Goal: Task Accomplishment & Management: Complete application form

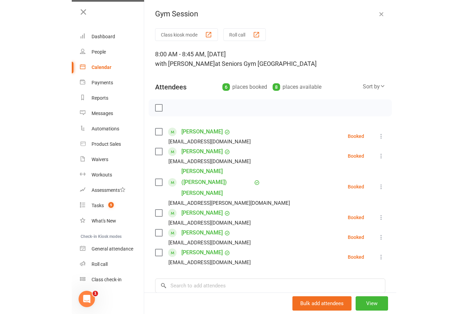
scroll to position [233, 0]
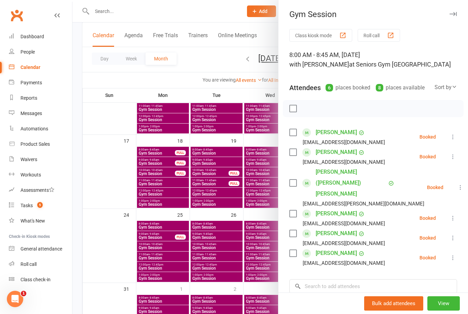
click at [255, 9] on div at bounding box center [270, 157] width 396 height 314
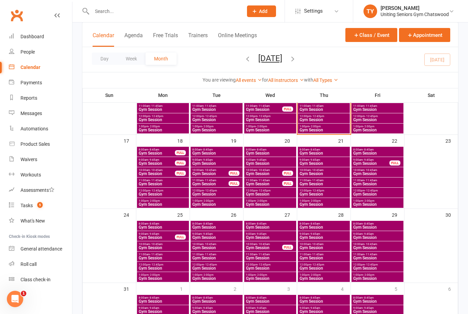
click at [259, 11] on span "Add" at bounding box center [263, 11] width 9 height 5
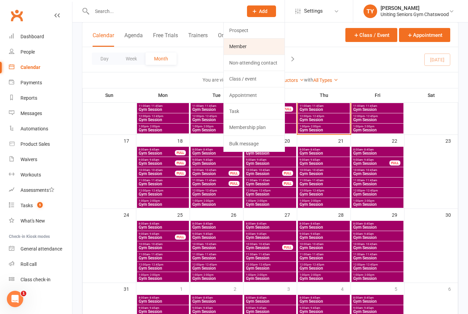
click at [267, 51] on link "Member" at bounding box center [254, 47] width 61 height 16
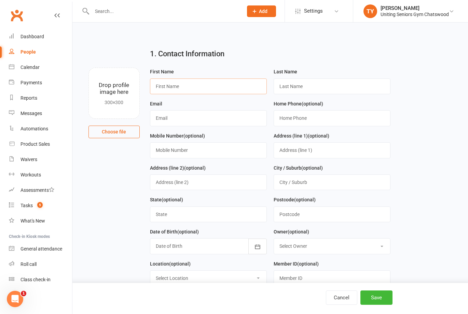
click at [189, 85] on input "text" at bounding box center [208, 87] width 117 height 16
type input "[PERSON_NAME]"
type input "Chua"
click at [207, 120] on input "[EMAIL_ADDRESS][DOMAIN_NAME]" at bounding box center [208, 118] width 117 height 16
type input "[EMAIL_ADDRESS][DOMAIN_NAME]"
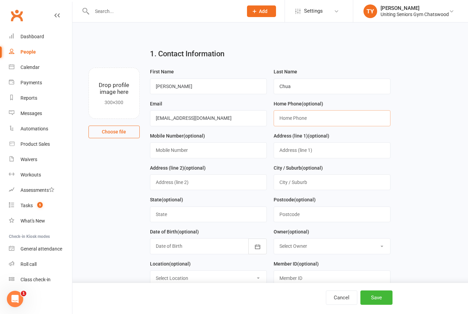
click at [324, 126] on input "text" at bounding box center [332, 118] width 117 height 16
type input "0412299877"
type input "14 Heights Cresent"
type input "[GEOGRAPHIC_DATA]"
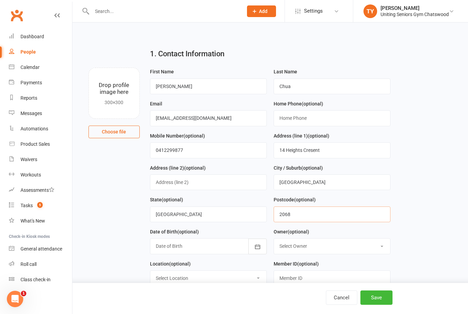
type input "2068"
click at [250, 241] on button "button" at bounding box center [257, 247] width 18 height 16
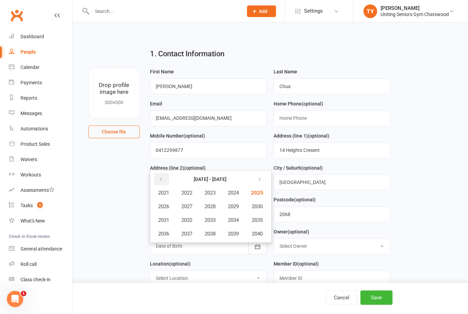
click at [156, 183] on button "button" at bounding box center [161, 179] width 15 height 12
click at [165, 183] on button "button" at bounding box center [161, 179] width 15 height 12
click at [266, 238] on button "1960" at bounding box center [256, 233] width 23 height 13
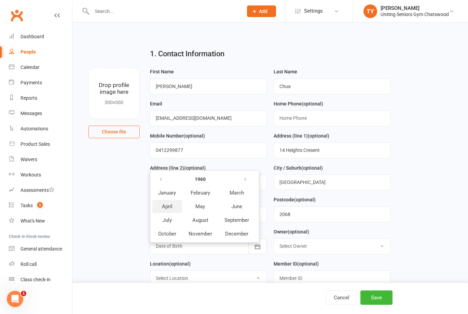
click at [174, 208] on button "April" at bounding box center [167, 206] width 30 height 13
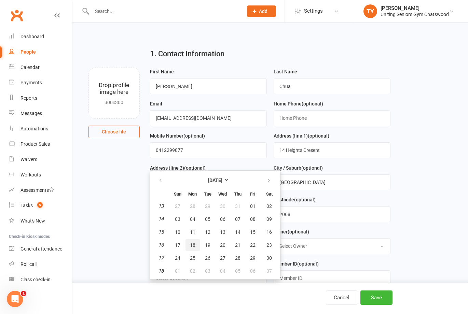
click at [193, 247] on span "18" at bounding box center [192, 245] width 5 height 5
type input "[DATE]"
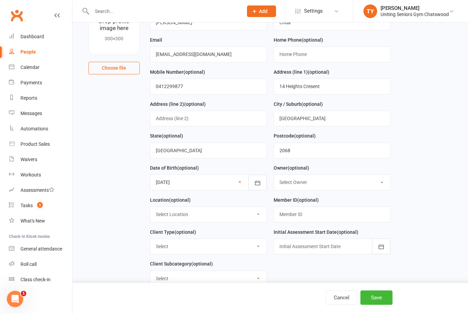
scroll to position [68, 0]
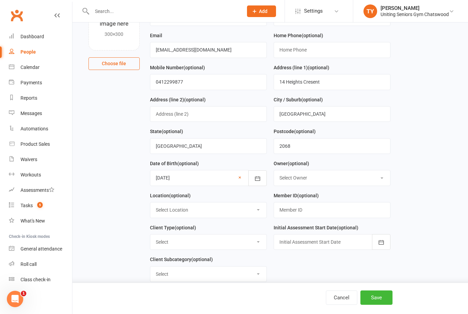
click at [237, 214] on select "Select Location Seniors Gym [GEOGRAPHIC_DATA]" at bounding box center [208, 210] width 116 height 15
select select "0"
click at [150, 205] on select "Select Location Seniors Gym [GEOGRAPHIC_DATA]" at bounding box center [208, 210] width 116 height 15
click at [231, 240] on select "Select DVA External HCP Foundation & Pensioner (FUP) Funded (CHSP) Self Funded …" at bounding box center [208, 242] width 116 height 15
select select "Self Funded (Full)"
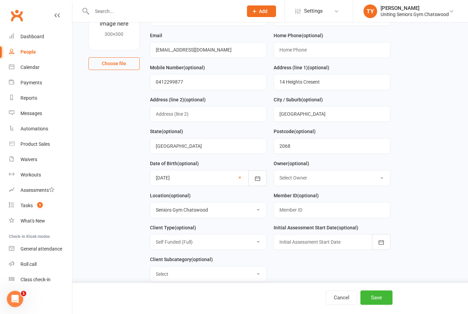
click at [150, 237] on select "Select DVA External HCP Foundation & Pensioner (FUP) Funded (CHSP) Self Funded …" at bounding box center [208, 242] width 116 height 15
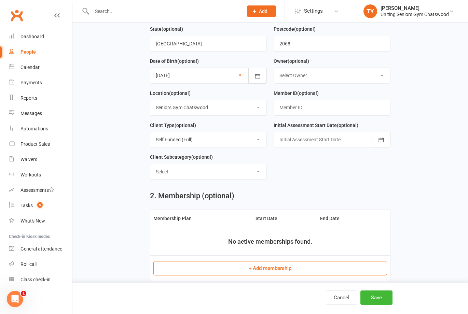
click at [302, 145] on div at bounding box center [332, 140] width 117 height 16
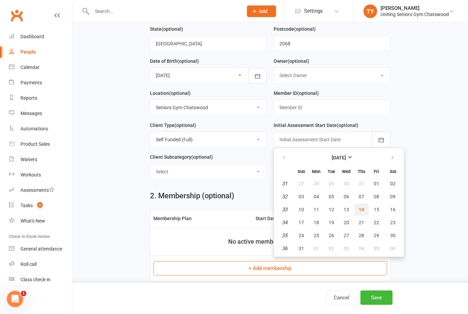
click at [324, 212] on span "14" at bounding box center [361, 209] width 5 height 5
type input "[DATE]"
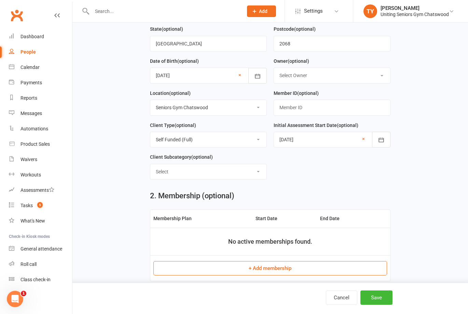
click at [214, 175] on select "Select ILU Community" at bounding box center [208, 171] width 116 height 15
click at [230, 172] on select "Select ILU Community" at bounding box center [208, 171] width 116 height 15
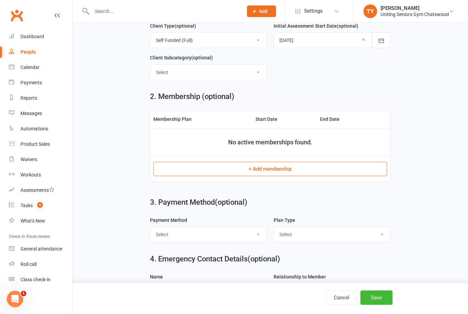
scroll to position [273, 0]
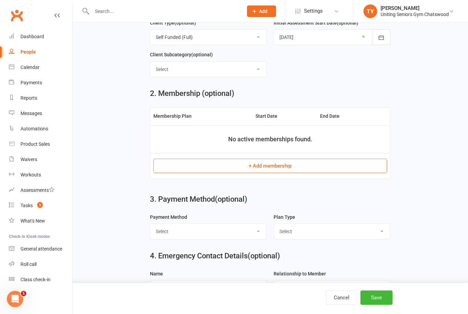
click at [239, 169] on button "+ Add membership" at bounding box center [270, 166] width 234 height 14
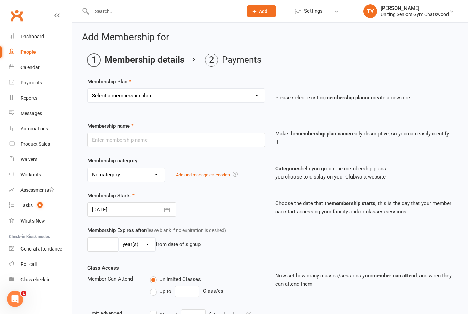
click at [136, 98] on select "Select a membership plan Create new Membership Plan Initial Assessment + Set Up…" at bounding box center [176, 96] width 177 height 14
select select "3"
click at [88, 89] on select "Select a membership plan Create new Membership Plan Initial Assessment + Set Up…" at bounding box center [176, 96] width 177 height 14
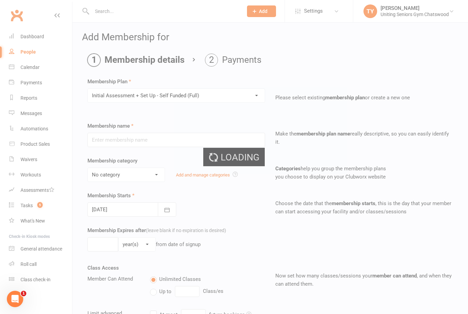
type input "Initial Assessment + Set Up - Self Funded (Full)"
select select "4"
type input "3"
select select "2"
type input "5"
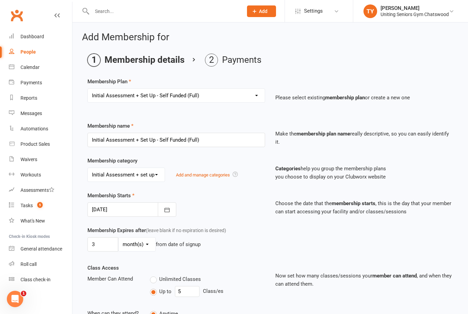
type input "[DATE]"
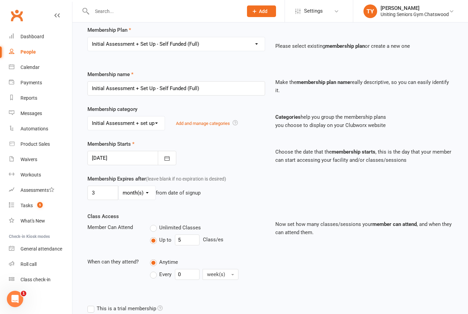
scroll to position [112, 0]
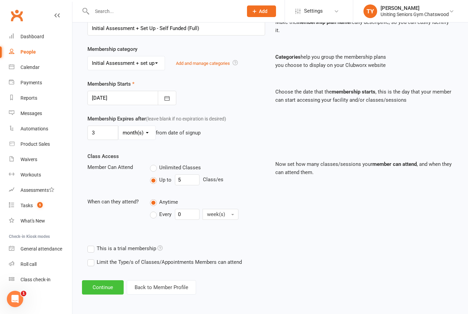
click at [115, 288] on button "Continue" at bounding box center [103, 287] width 42 height 14
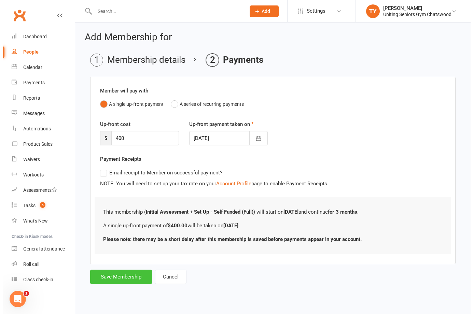
scroll to position [0, 0]
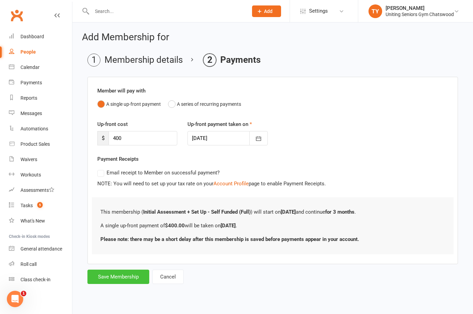
click at [119, 271] on button "Save Membership" at bounding box center [118, 277] width 62 height 14
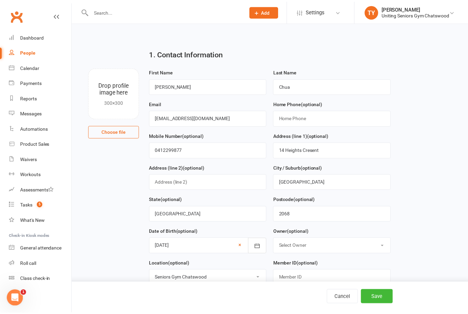
scroll to position [359, 0]
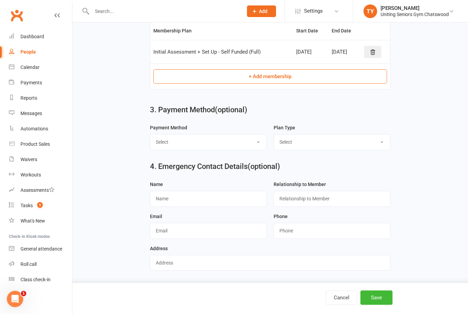
click at [197, 150] on select "Select Direct Debit Credit Card by Phone BPay Direct Deposit/Bank Transfer Cheq…" at bounding box center [208, 142] width 116 height 15
select select "Credit Card by Phone"
click at [150, 138] on select "Select Direct Debit Credit Card by Phone BPay Direct Deposit/Bank Transfer Cheq…" at bounding box center [208, 142] width 116 height 15
click at [313, 143] on select "Select Single-service Ongoing" at bounding box center [332, 142] width 116 height 15
select select "Single-service"
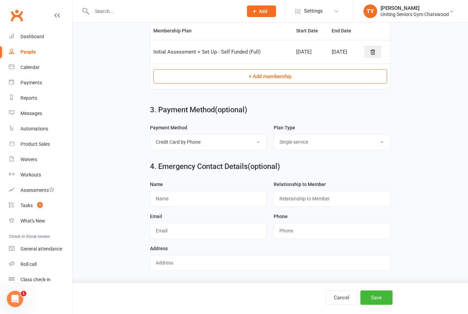
click at [274, 138] on select "Select Single-service Ongoing" at bounding box center [332, 142] width 116 height 15
click at [324, 303] on button "Save" at bounding box center [376, 298] width 32 height 14
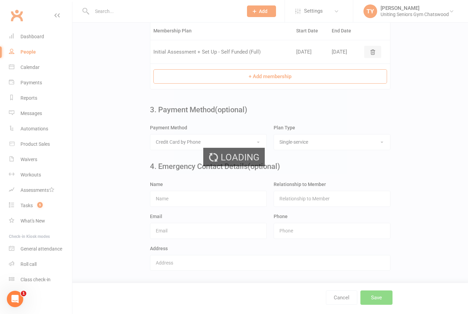
scroll to position [0, 0]
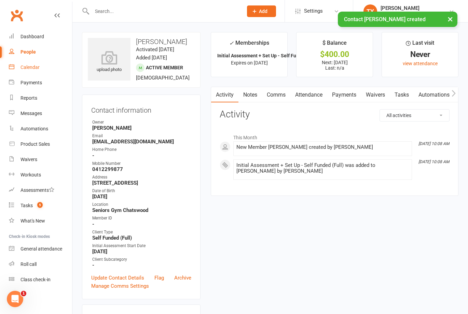
click at [52, 65] on link "Calendar" at bounding box center [40, 67] width 63 height 15
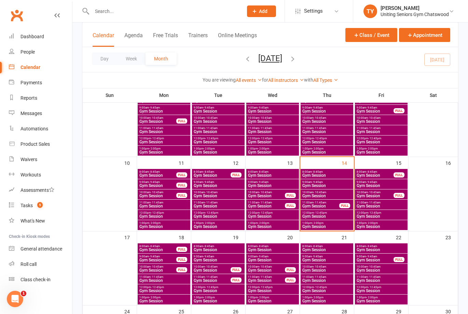
scroll to position [205, 0]
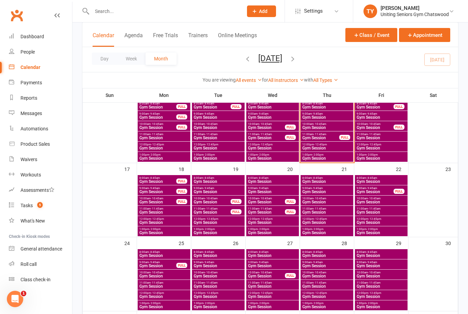
click at [211, 231] on span "Gym Session" at bounding box center [218, 233] width 50 height 4
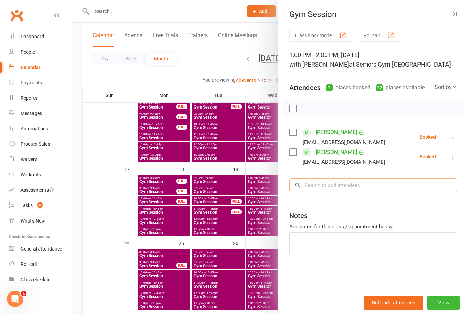
click at [324, 182] on input "search" at bounding box center [373, 185] width 168 height 14
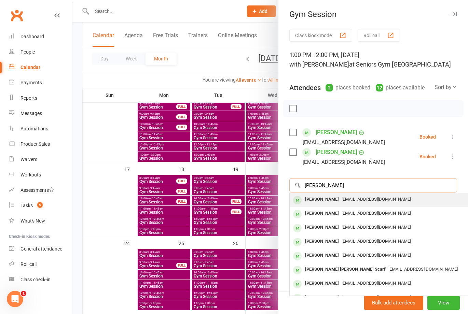
type input "[PERSON_NAME]"
click at [324, 202] on span "[EMAIL_ADDRESS][DOMAIN_NAME]" at bounding box center [376, 199] width 69 height 5
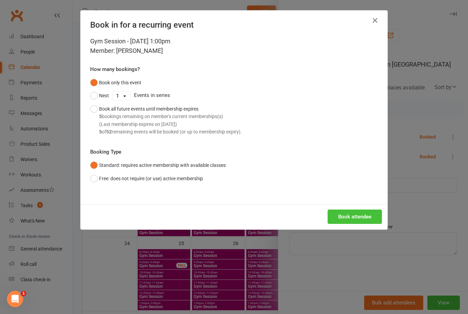
click at [324, 213] on button "Book attendee" at bounding box center [355, 217] width 54 height 14
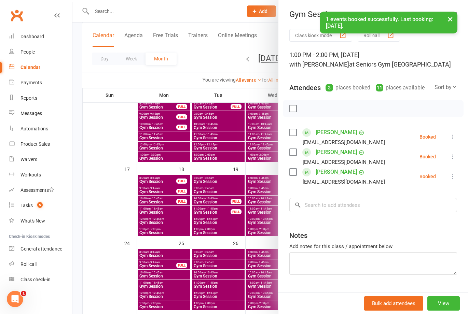
click at [249, 194] on div at bounding box center [270, 157] width 396 height 314
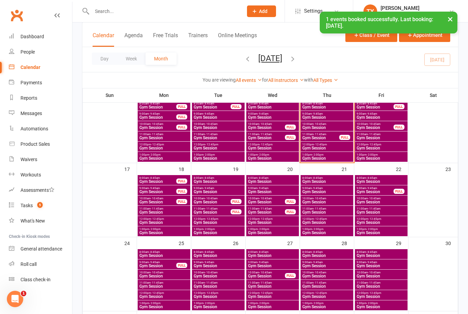
click at [316, 201] on span "Gym Session" at bounding box center [327, 202] width 50 height 4
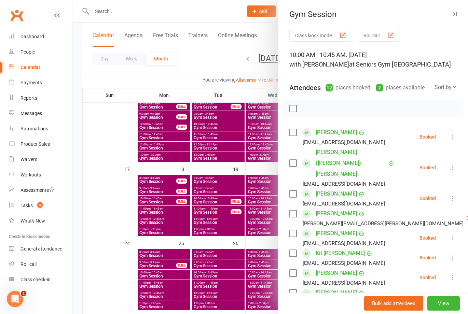
click at [190, 204] on div at bounding box center [270, 157] width 396 height 314
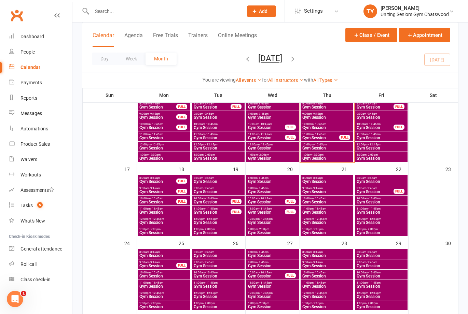
click at [324, 199] on span "- 10:45am" at bounding box center [320, 198] width 13 height 3
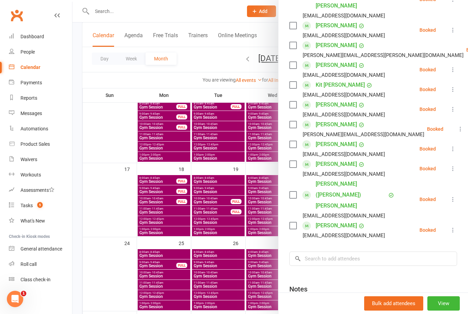
scroll to position [171, 0]
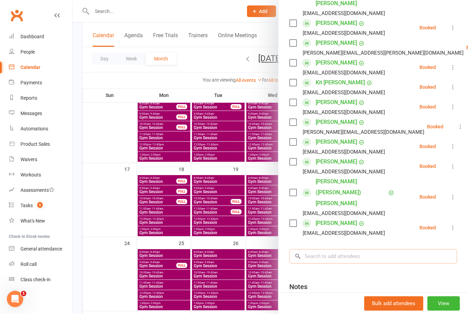
click at [324, 249] on input "search" at bounding box center [373, 256] width 168 height 14
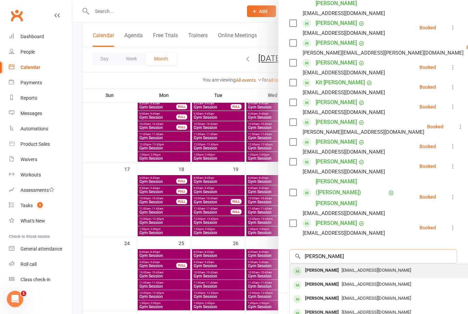
type input "[PERSON_NAME]"
click at [324, 268] on span "[EMAIL_ADDRESS][DOMAIN_NAME]" at bounding box center [376, 270] width 69 height 5
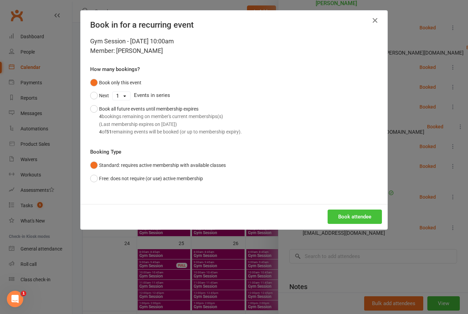
click at [324, 219] on button "Book attendee" at bounding box center [355, 217] width 54 height 14
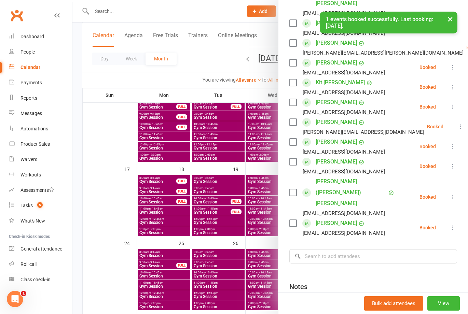
click at [207, 251] on div at bounding box center [270, 157] width 396 height 314
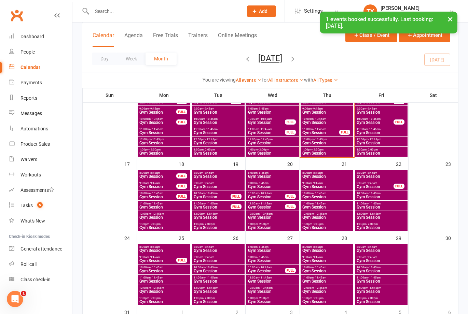
scroll to position [239, 0]
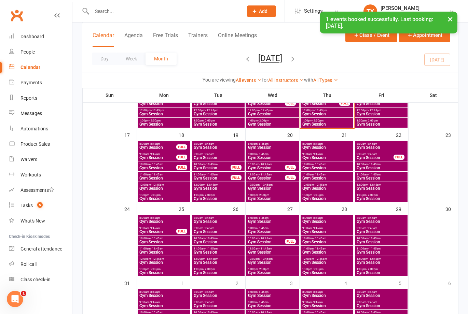
click at [161, 240] on span "Gym Session" at bounding box center [164, 242] width 50 height 4
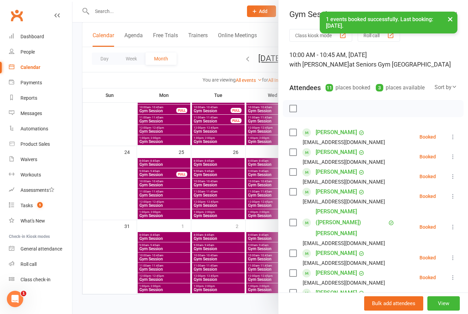
scroll to position [137, 0]
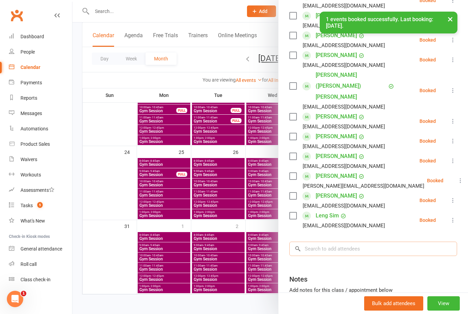
click at [324, 242] on input "search" at bounding box center [373, 249] width 168 height 14
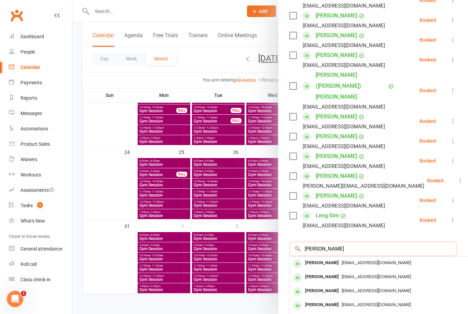
type input "[PERSON_NAME]"
click at [324, 260] on span "[EMAIL_ADDRESS][DOMAIN_NAME]" at bounding box center [376, 262] width 69 height 5
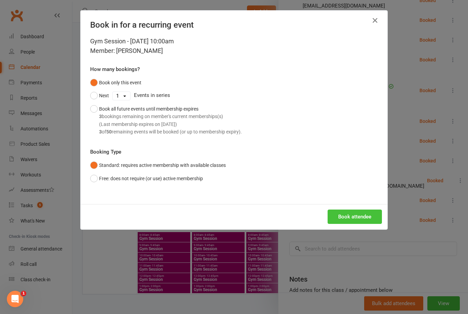
click at [324, 218] on button "Book attendee" at bounding box center [355, 217] width 54 height 14
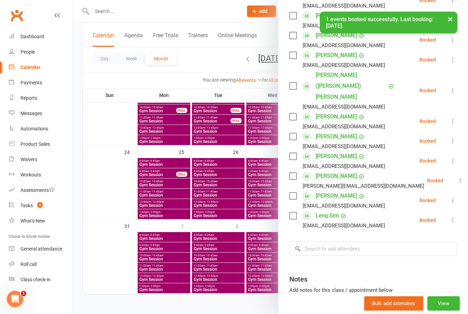
click at [185, 240] on div at bounding box center [270, 157] width 396 height 314
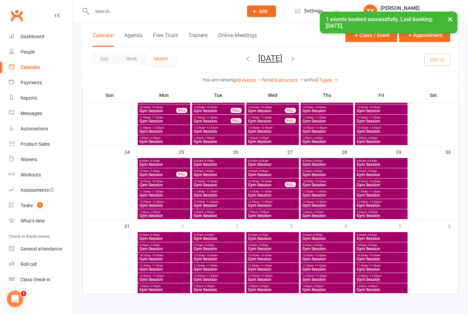
click at [318, 183] on span "Gym Session" at bounding box center [327, 185] width 50 height 4
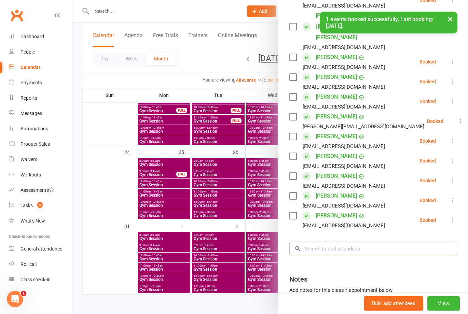
click at [324, 242] on input "search" at bounding box center [373, 249] width 168 height 14
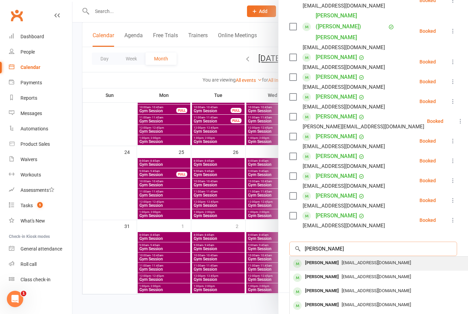
type input "[PERSON_NAME]"
click at [324, 258] on div "[EMAIL_ADDRESS][DOMAIN_NAME]" at bounding box center [391, 263] width 199 height 10
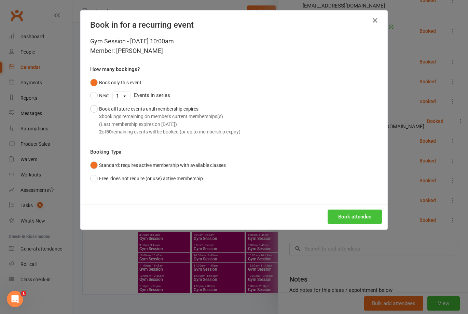
click at [324, 218] on button "Book attendee" at bounding box center [355, 217] width 54 height 14
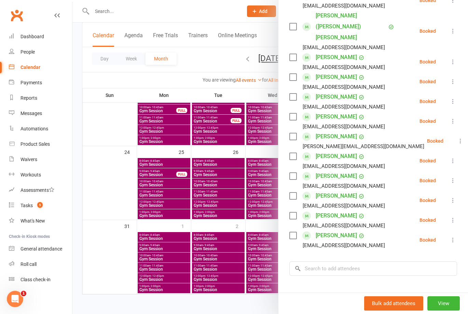
click at [186, 190] on div at bounding box center [270, 157] width 396 height 314
